Goal: Answer question/provide support

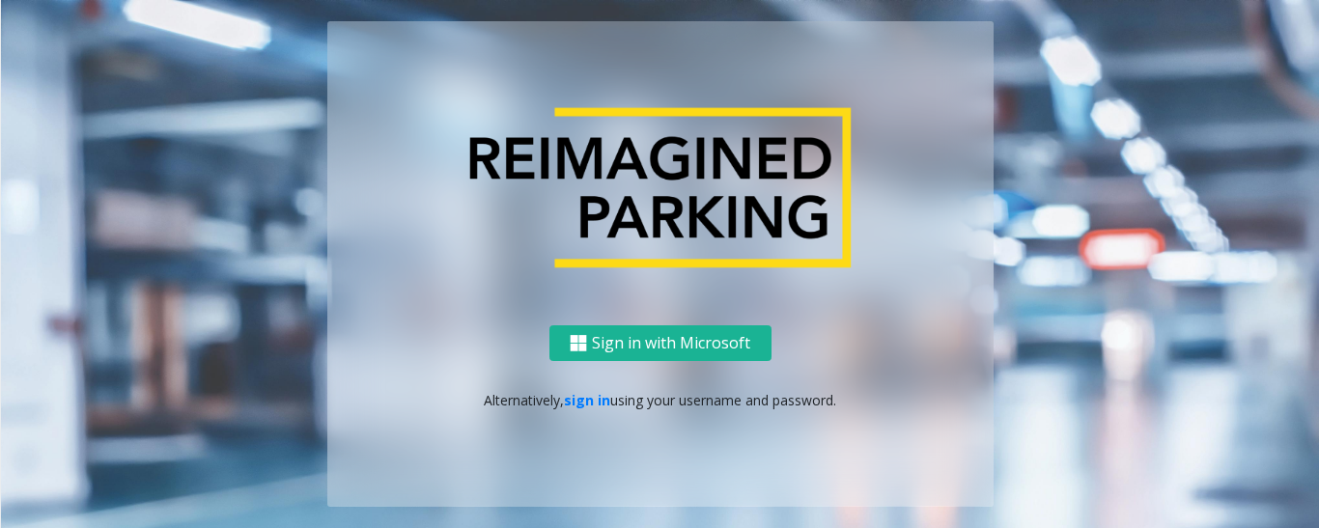
click at [587, 411] on div "Sign in with Microsoft Alternatively, sign in using your username and password." at bounding box center [660, 416] width 666 height 182
click at [590, 407] on link "sign in" at bounding box center [587, 400] width 46 height 18
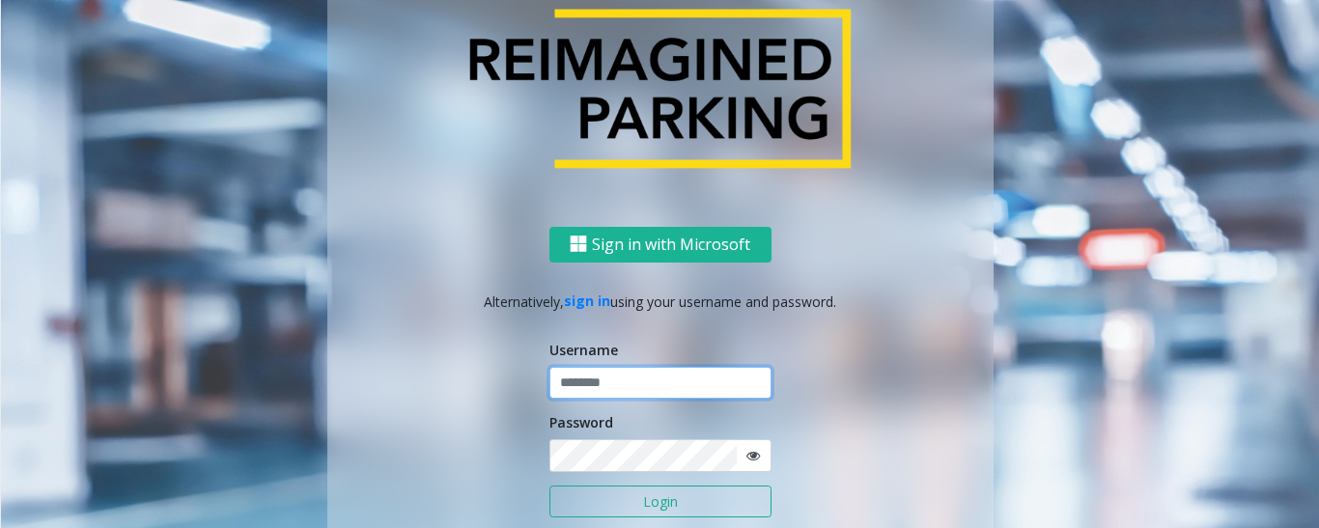
type input "*********"
click at [608, 503] on button "Login" at bounding box center [660, 502] width 222 height 33
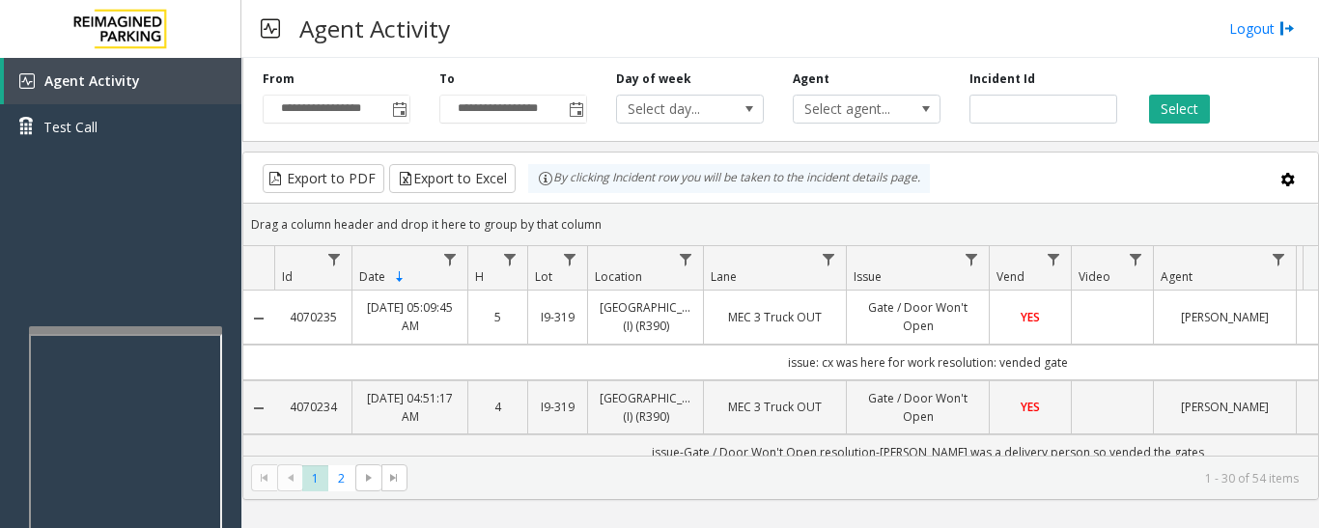
click at [170, 332] on div at bounding box center [125, 330] width 193 height 8
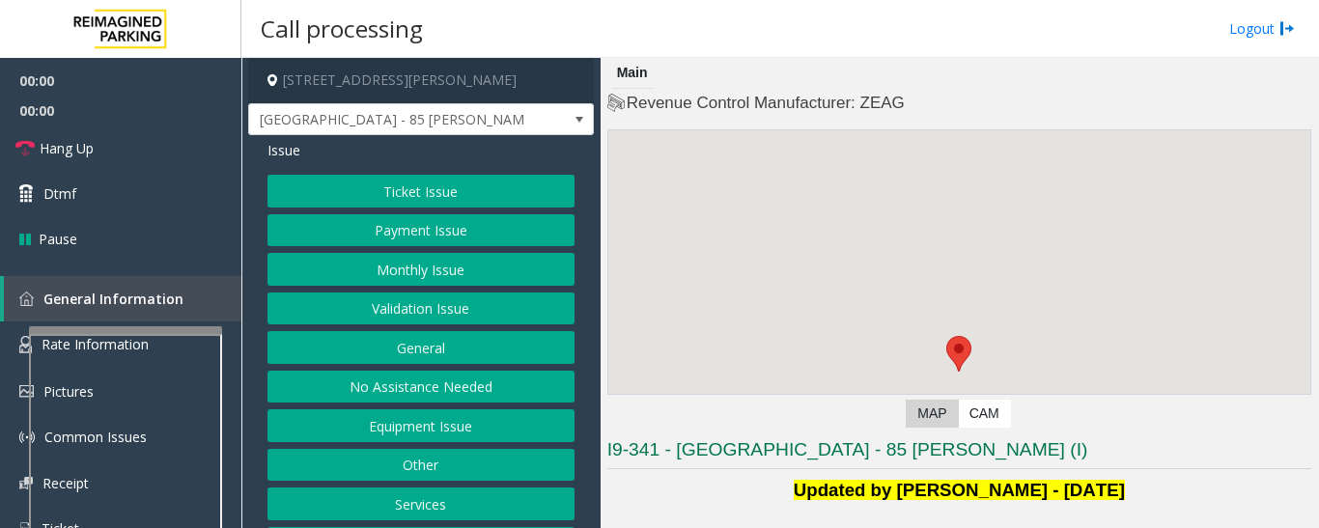
scroll to position [386, 0]
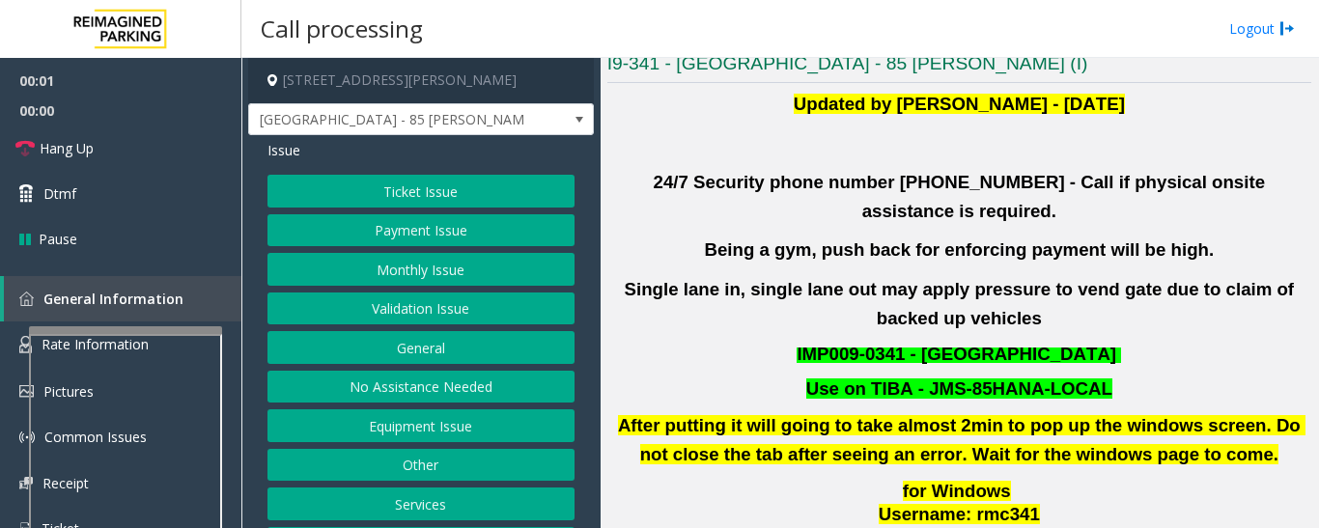
click at [384, 316] on button "Validation Issue" at bounding box center [420, 309] width 307 height 33
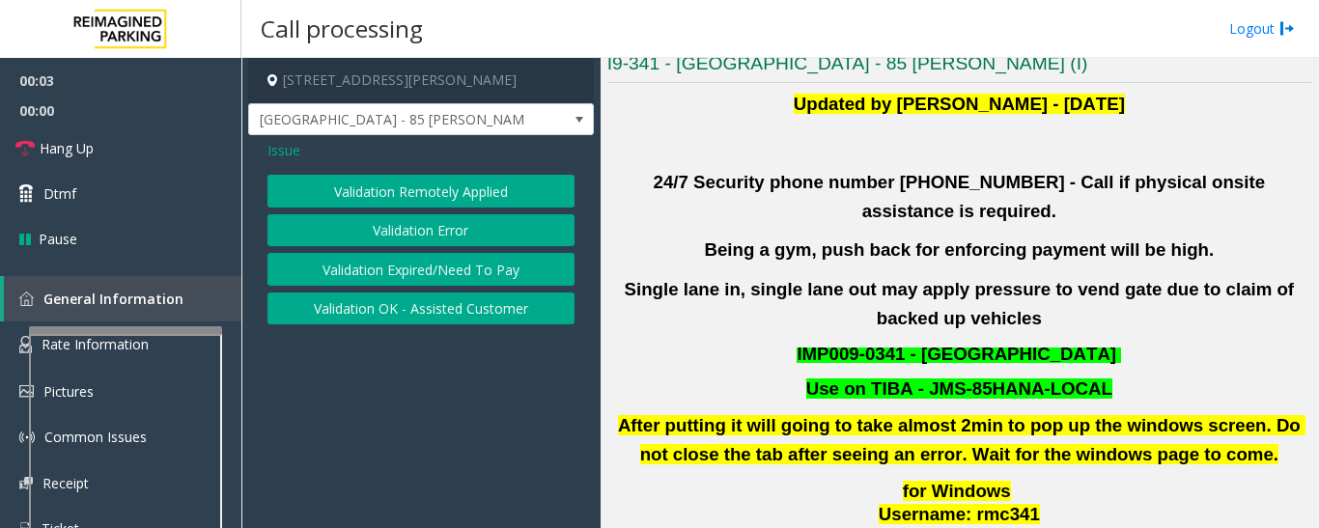
click at [439, 230] on button "Validation Error" at bounding box center [420, 230] width 307 height 33
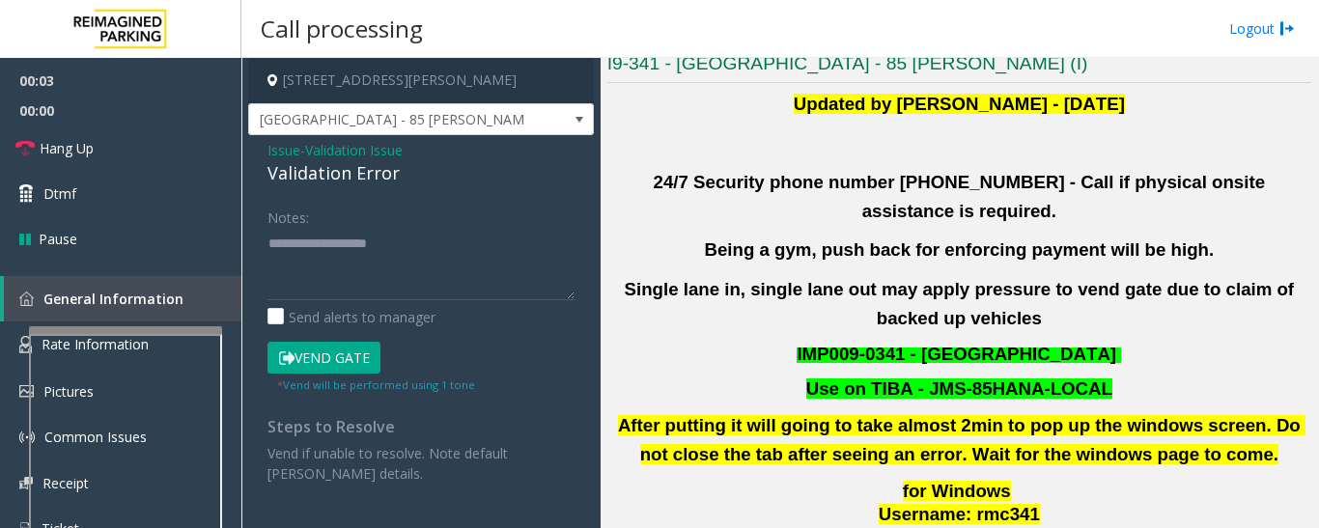
click at [348, 180] on div "Validation Error" at bounding box center [420, 173] width 307 height 26
copy div "Validation Error"
click at [375, 280] on textarea at bounding box center [420, 264] width 307 height 72
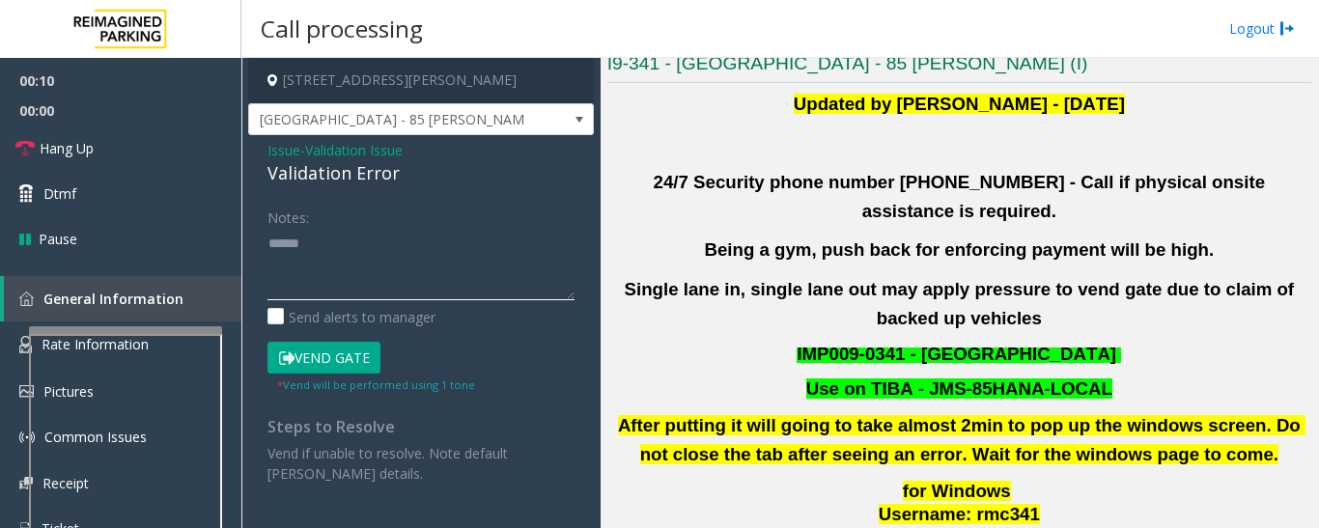
paste textarea "**********"
click at [440, 233] on textarea at bounding box center [420, 264] width 307 height 72
click at [397, 284] on textarea at bounding box center [420, 264] width 307 height 72
click at [372, 264] on textarea at bounding box center [420, 264] width 307 height 72
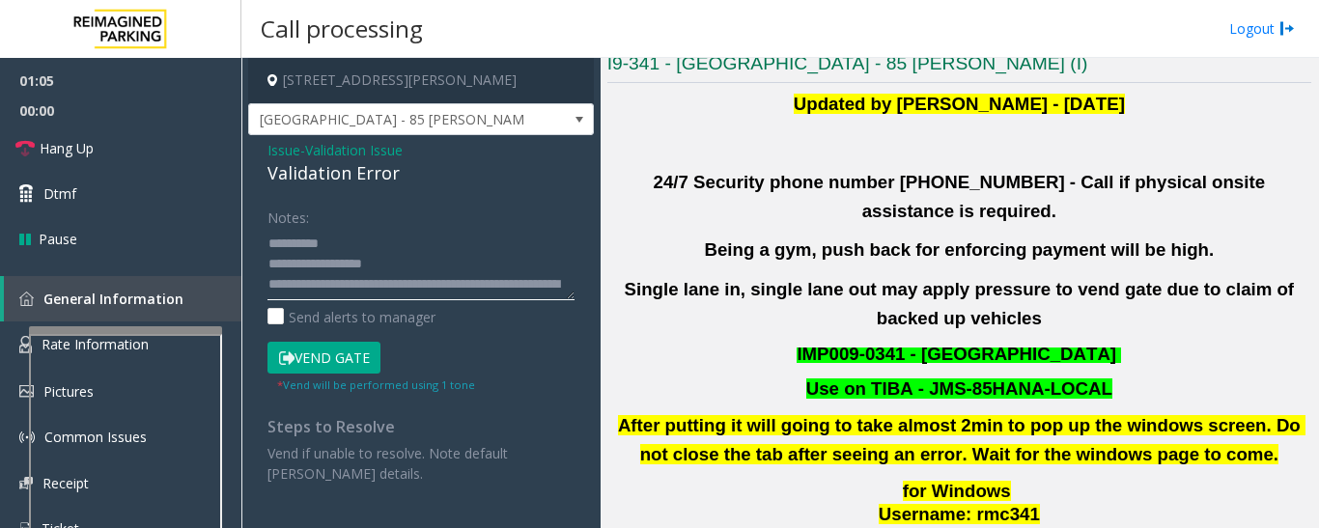
scroll to position [41, 0]
click at [465, 284] on textarea at bounding box center [420, 264] width 307 height 72
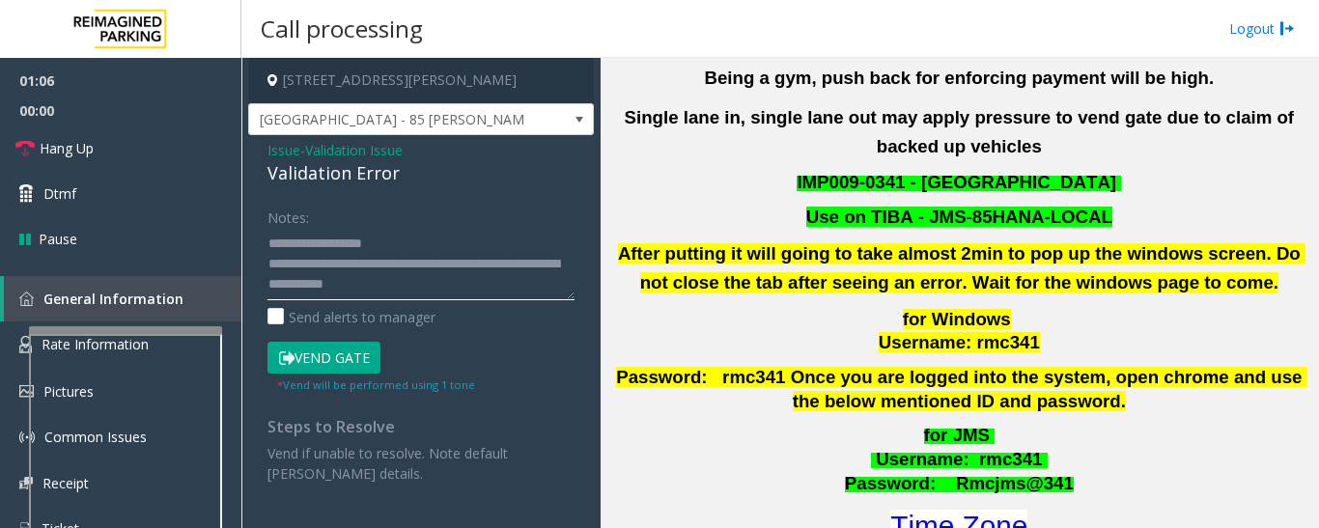
scroll to position [773, 0]
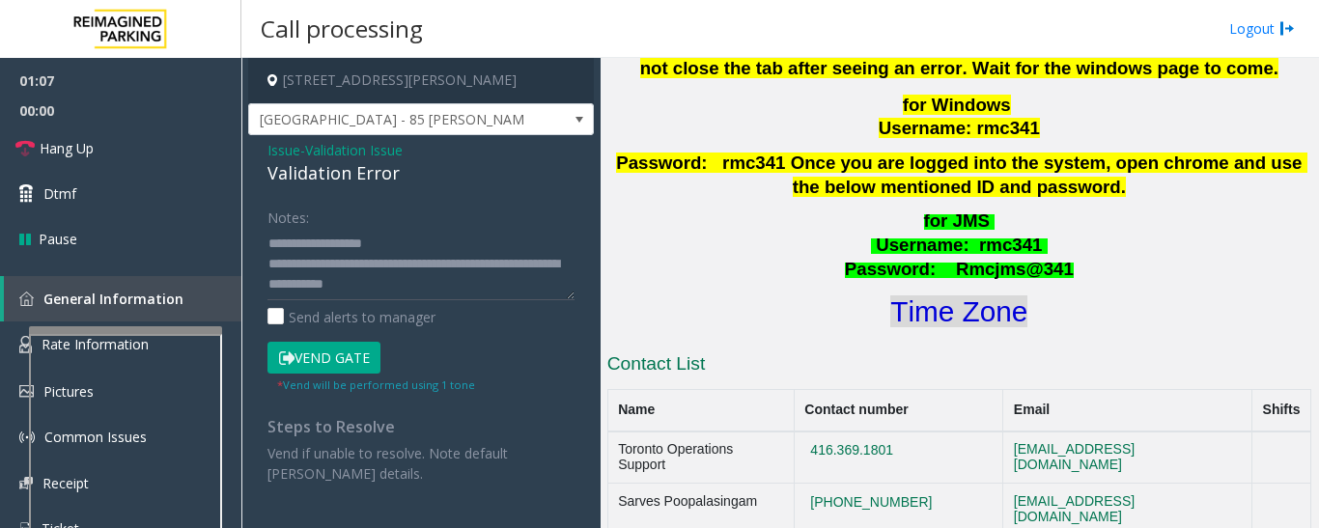
click at [991, 296] on font "Time Zone" at bounding box center [958, 312] width 137 height 32
click at [328, 353] on button "Vend Gate" at bounding box center [323, 358] width 113 height 33
click at [480, 286] on textarea at bounding box center [420, 264] width 307 height 72
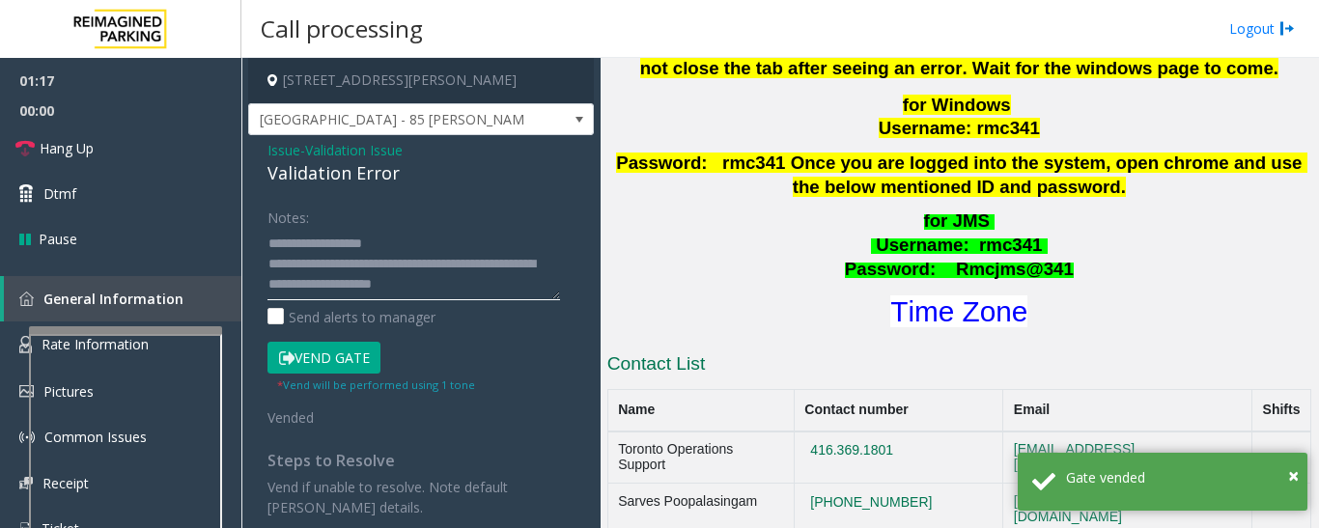
scroll to position [0, 0]
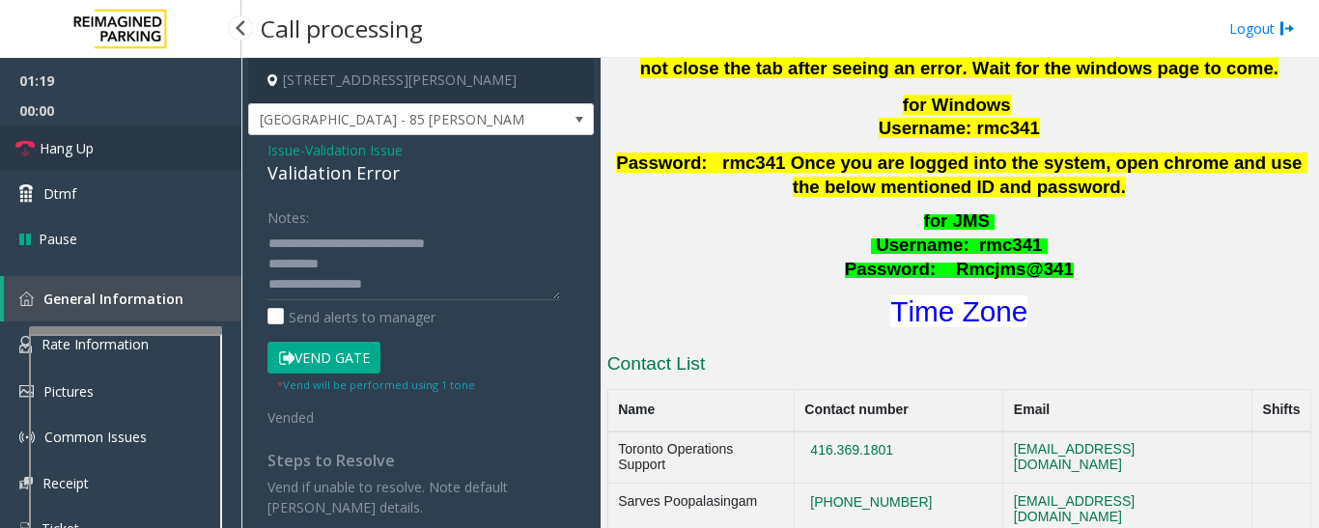
click at [145, 156] on link "Hang Up" at bounding box center [120, 148] width 241 height 45
type textarea "**********"
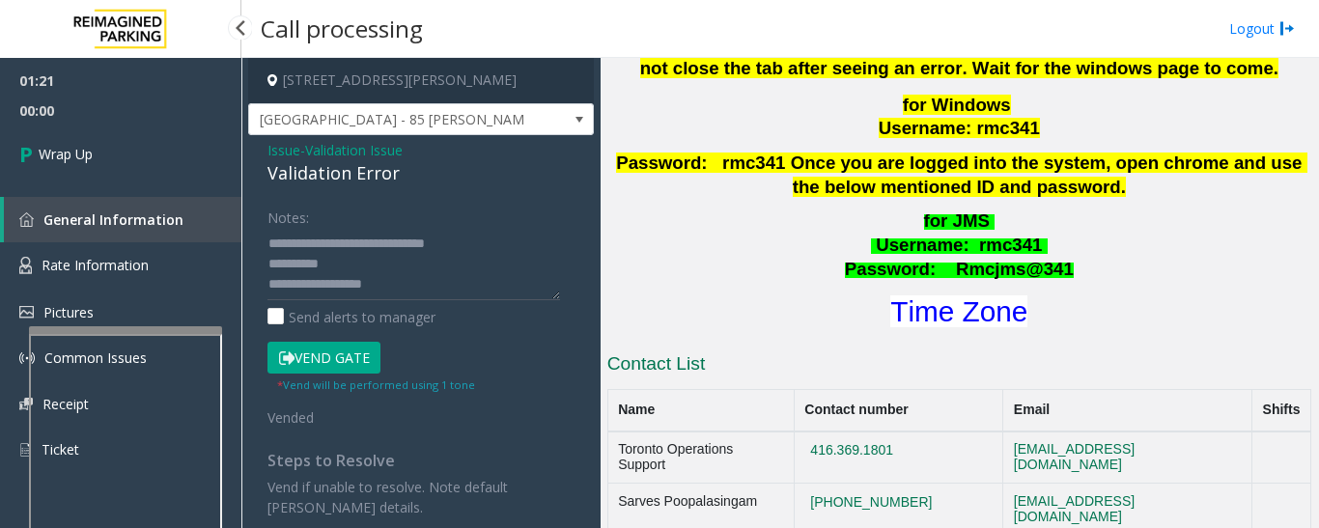
click at [134, 164] on link "Wrap Up" at bounding box center [120, 154] width 241 height 57
